Goal: Task Accomplishment & Management: Use online tool/utility

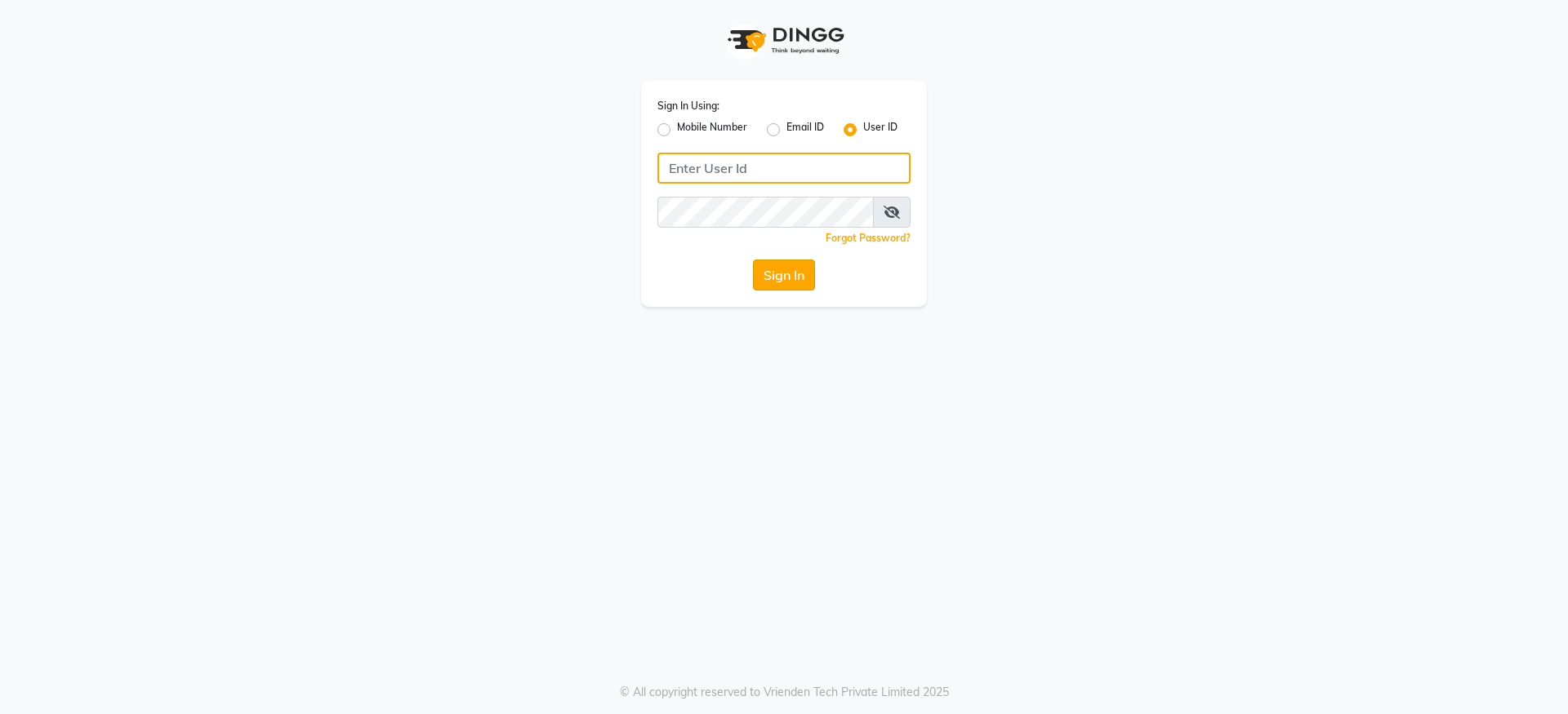
type input "cavesalon@123"
click at [781, 281] on button "Sign In" at bounding box center [784, 275] width 62 height 31
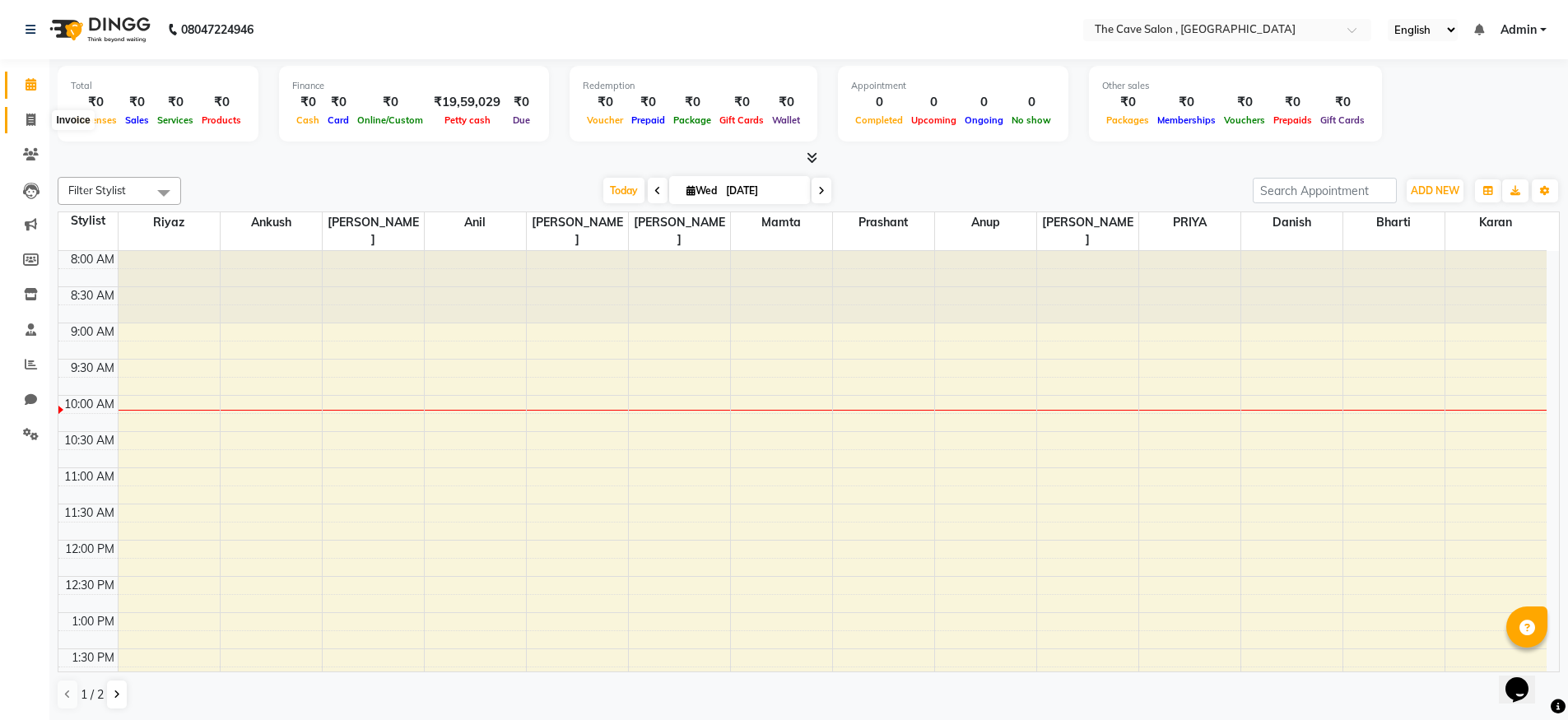
click at [23, 116] on span at bounding box center [30, 121] width 29 height 19
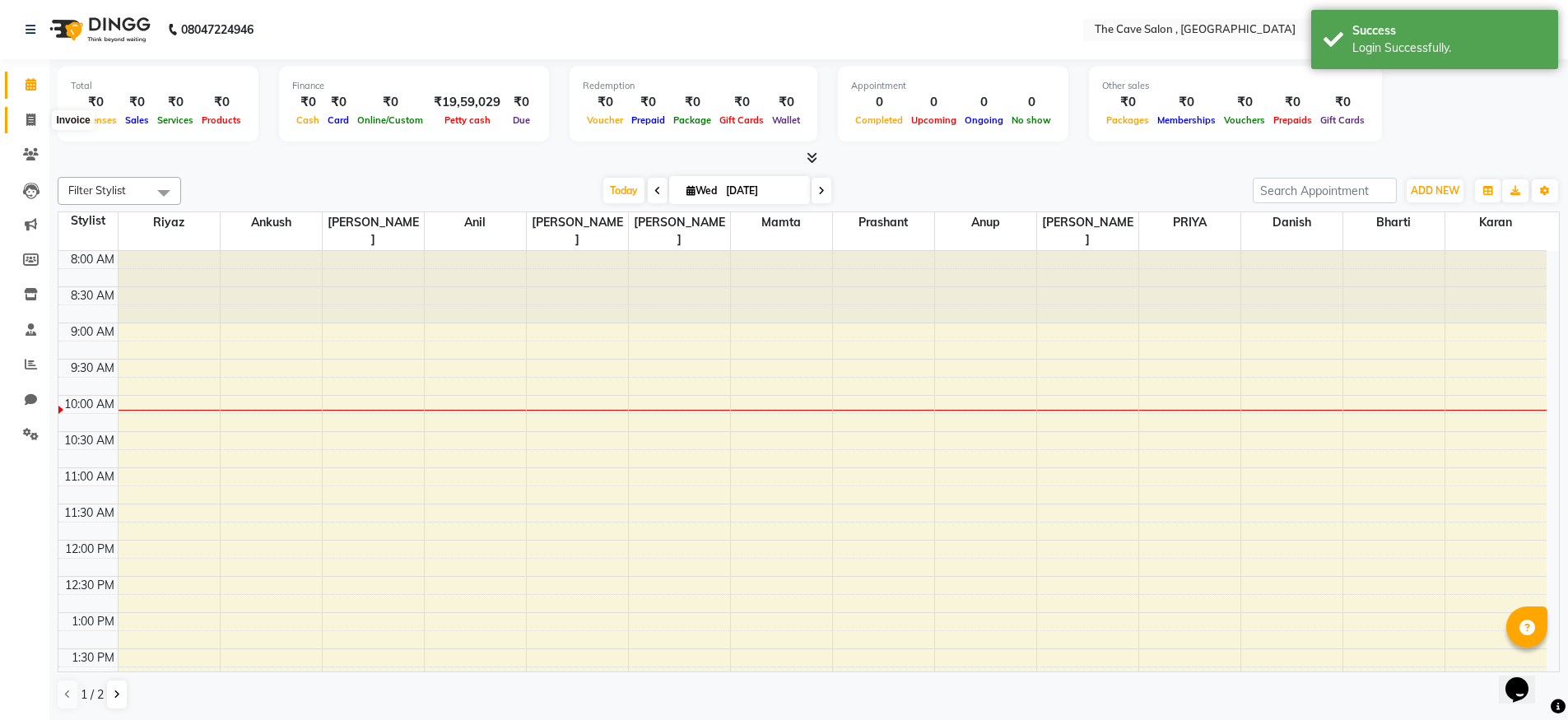
select select "7844"
select select "service"
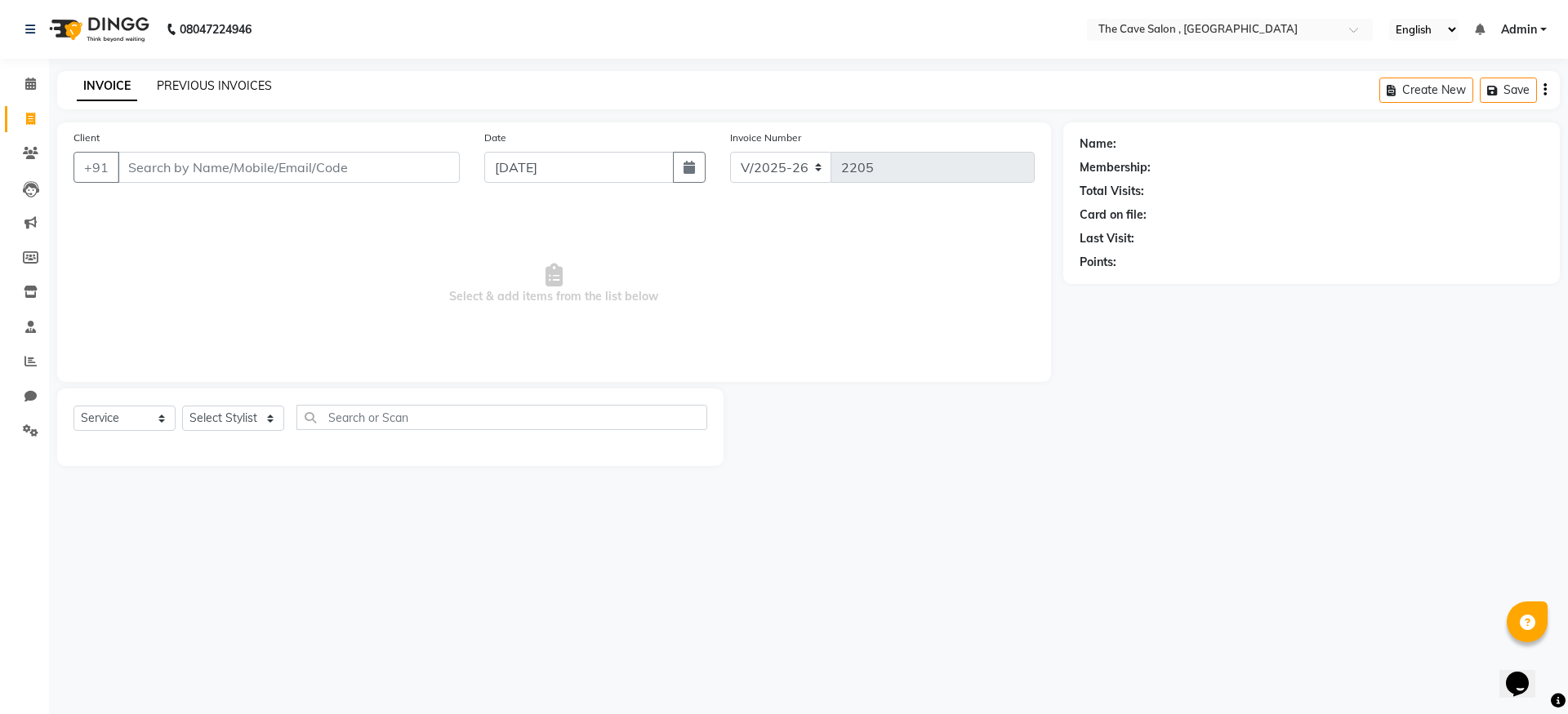
click at [249, 83] on link "PREVIOUS INVOICES" at bounding box center [215, 86] width 115 height 15
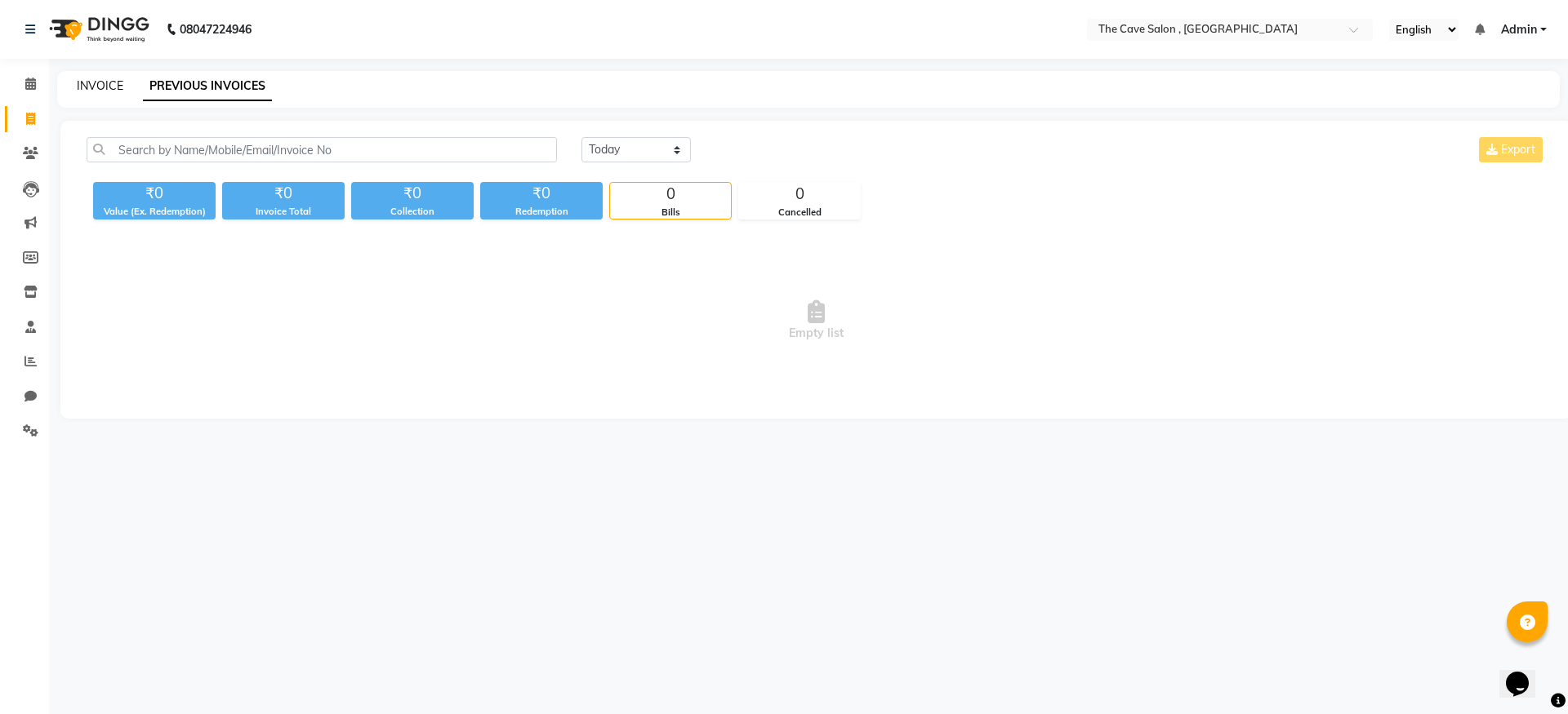
click at [101, 83] on link "INVOICE" at bounding box center [100, 86] width 47 height 15
select select "service"
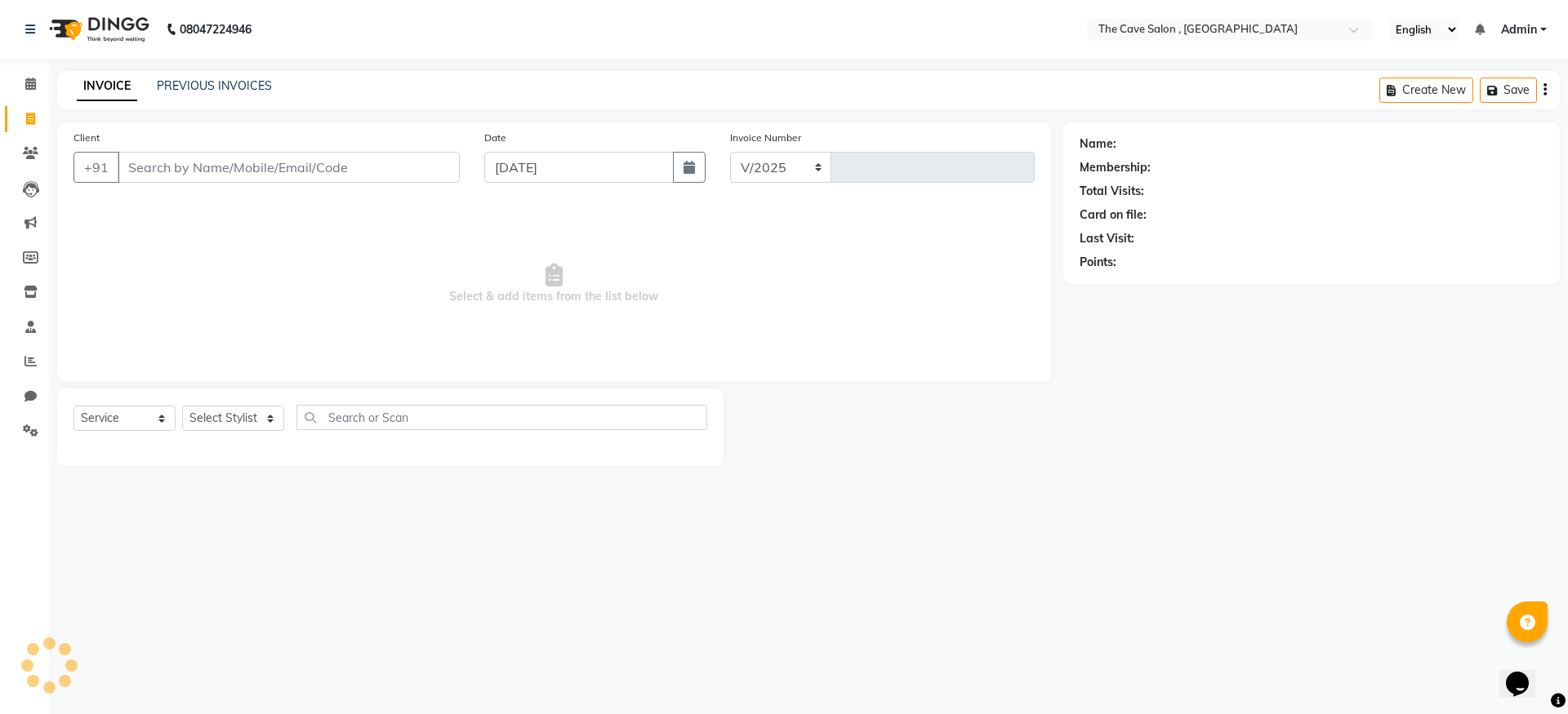
select select "7844"
type input "2205"
